Goal: Task Accomplishment & Management: Use online tool/utility

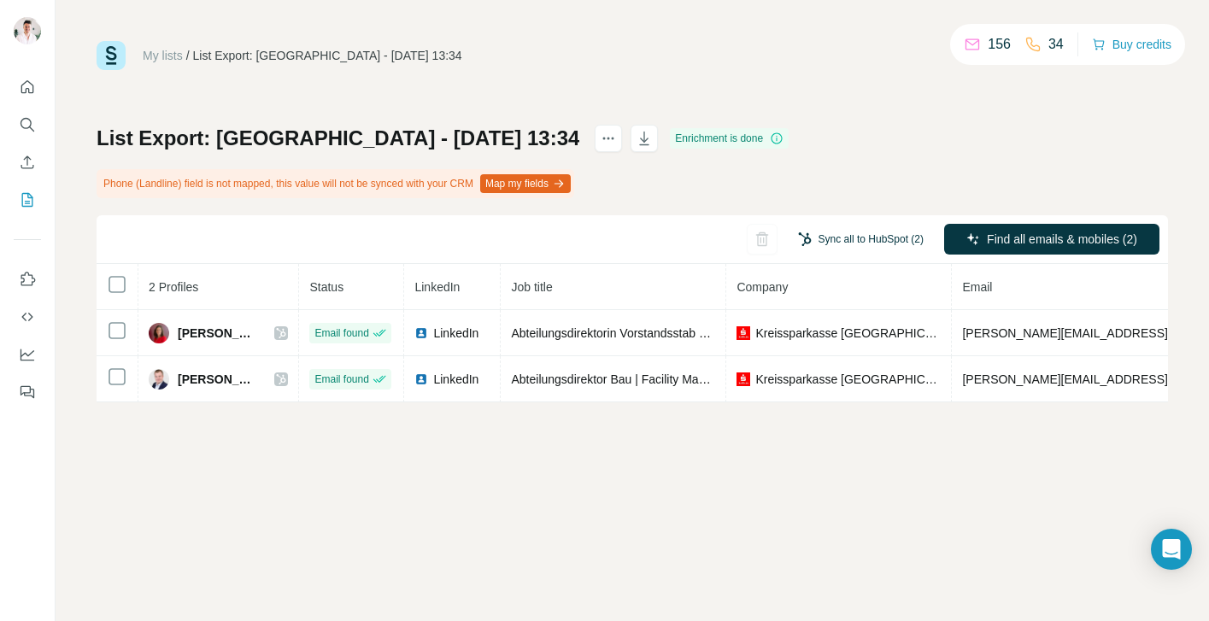
click at [874, 238] on button "Sync all to HubSpot (2)" at bounding box center [860, 239] width 149 height 26
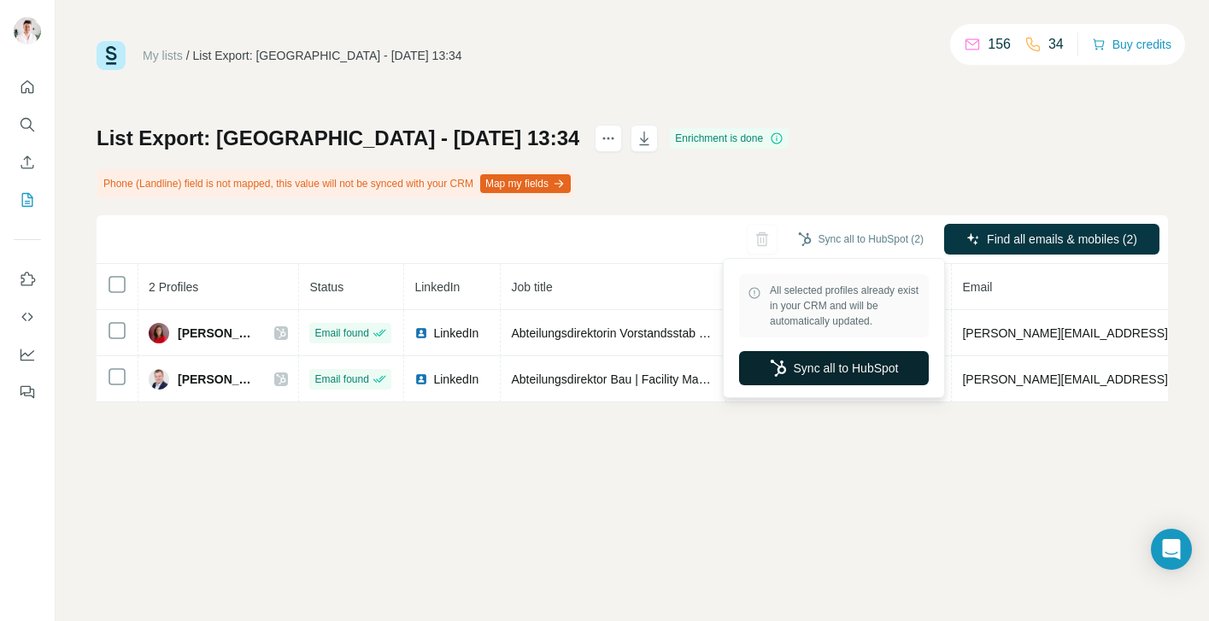
click at [821, 370] on button "Sync all to HubSpot" at bounding box center [834, 368] width 190 height 34
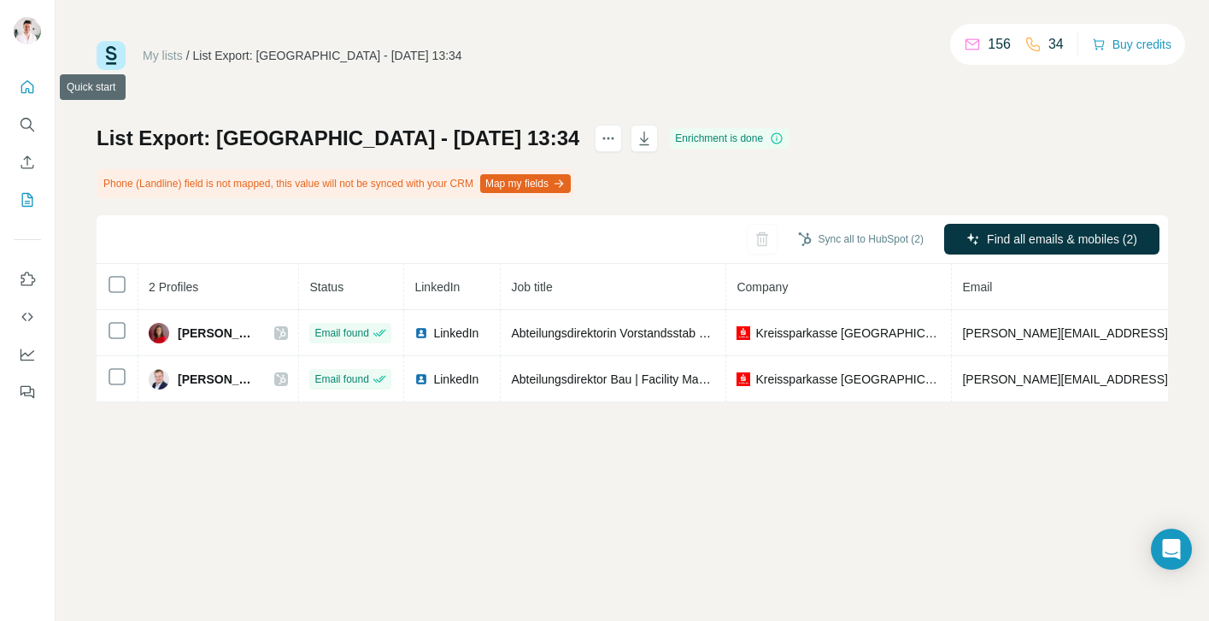
click at [29, 93] on icon "Quick start" at bounding box center [27, 87] width 17 height 17
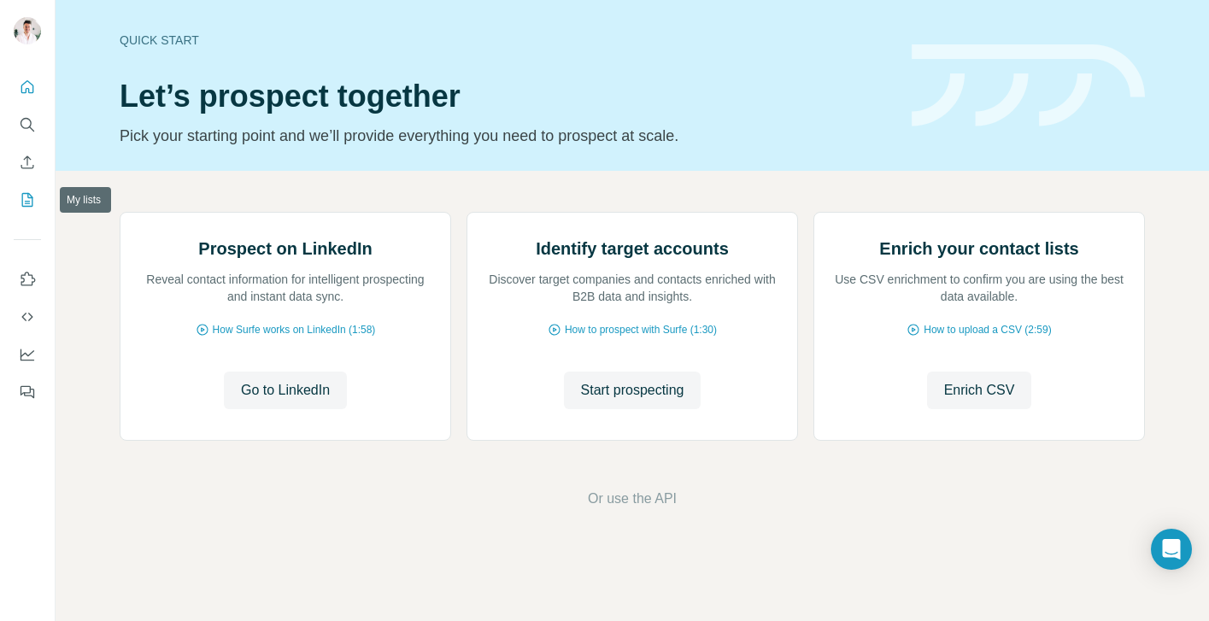
click at [27, 196] on icon "My lists" at bounding box center [29, 198] width 9 height 11
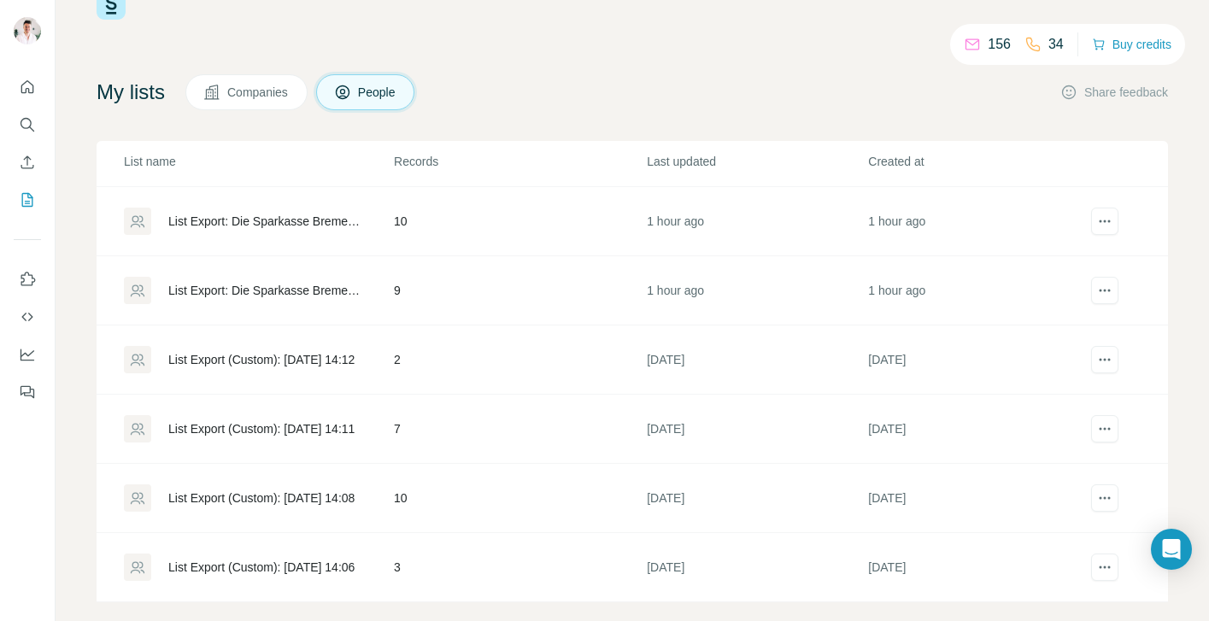
scroll to position [73, 0]
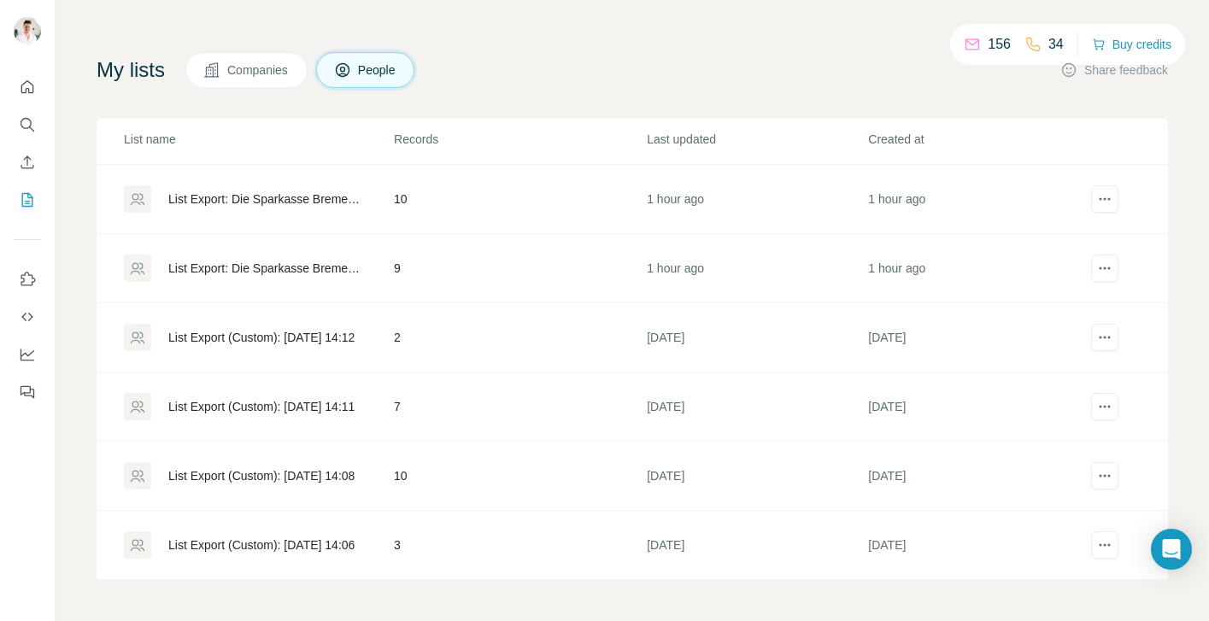
click at [272, 263] on div "List Export: Die Sparkasse Bremen AG - 21/08/2025 12:33" at bounding box center [266, 268] width 196 height 17
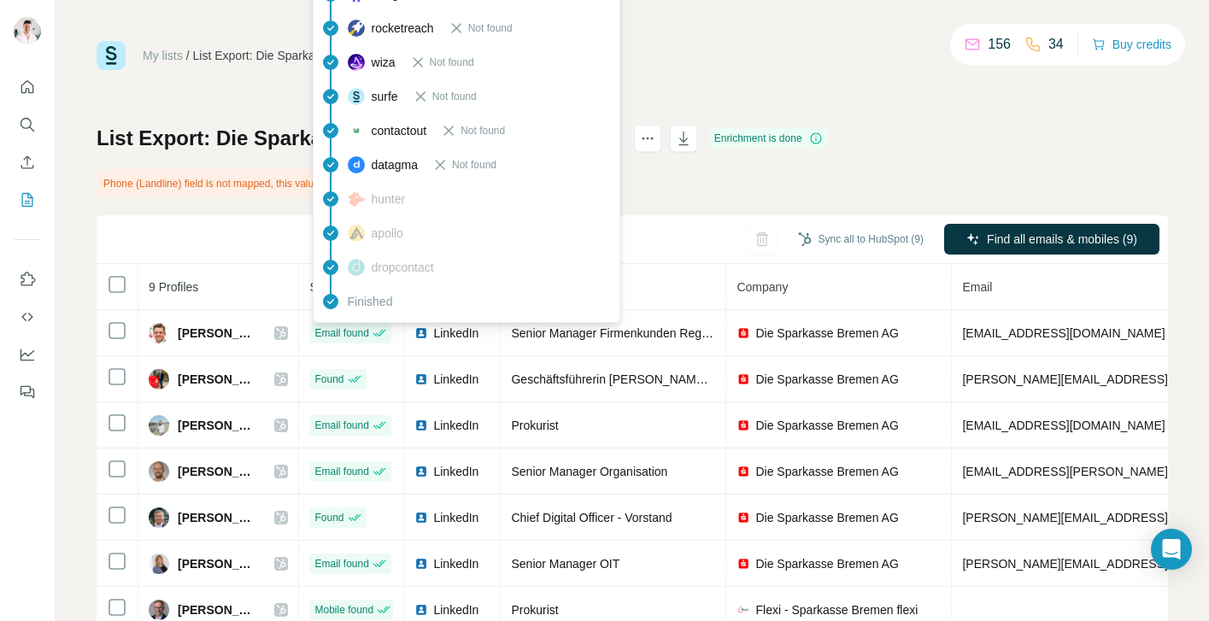
click at [369, 235] on div "apollo" at bounding box center [376, 233] width 56 height 17
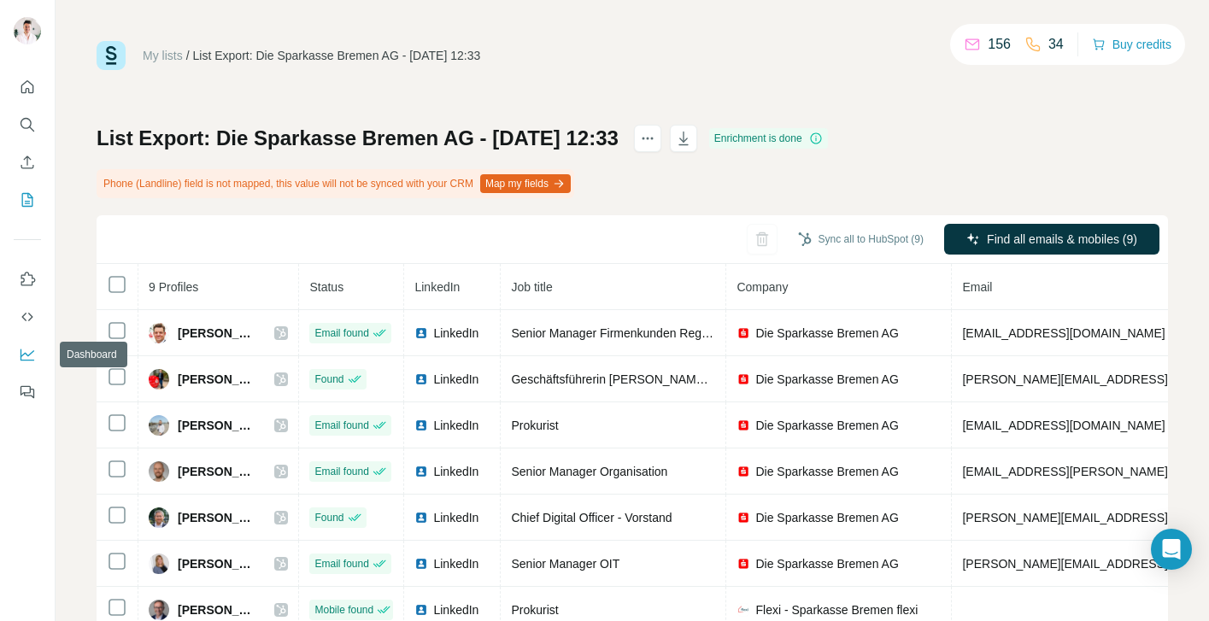
click at [27, 348] on icon "Dashboard" at bounding box center [27, 354] width 17 height 17
click at [31, 200] on icon "My lists" at bounding box center [27, 199] width 17 height 17
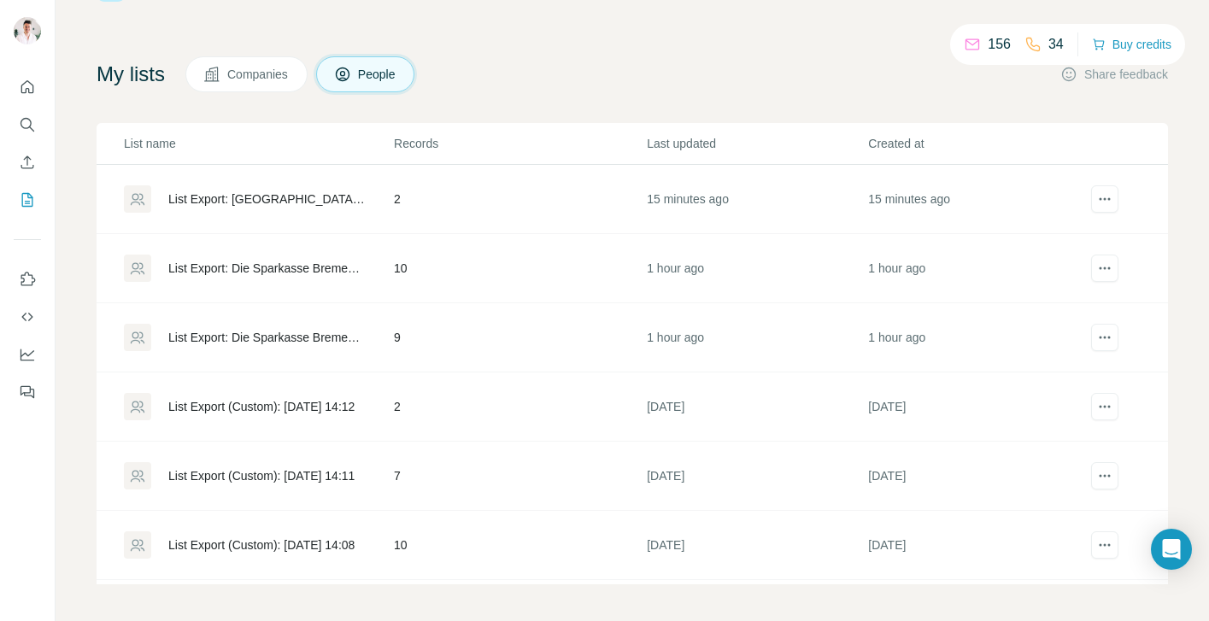
scroll to position [73, 0]
